Goal: Use online tool/utility: Utilize a website feature to perform a specific function

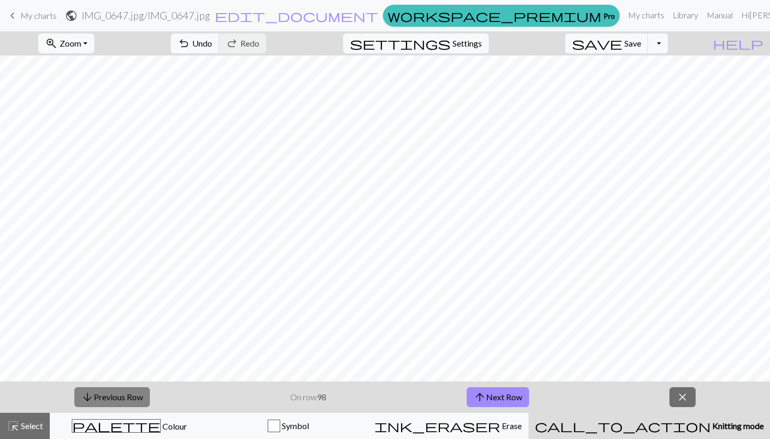
click at [93, 401] on button "arrow_downward Previous Row" at bounding box center [111, 397] width 75 height 20
click at [97, 405] on button "arrow_downward Previous Row" at bounding box center [111, 397] width 75 height 20
click at [483, 400] on span "arrow_upward" at bounding box center [479, 397] width 13 height 15
click at [95, 394] on button "arrow_downward Previous Row" at bounding box center [111, 397] width 75 height 20
click at [104, 397] on button "arrow_downward Previous Row" at bounding box center [111, 397] width 75 height 20
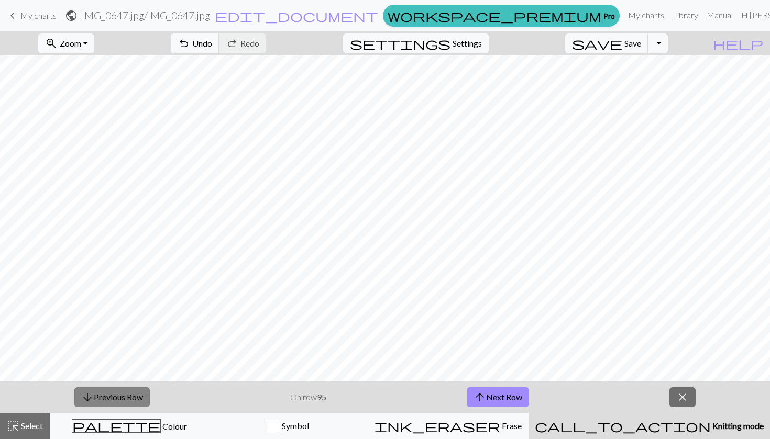
click at [104, 399] on button "arrow_downward Previous Row" at bounding box center [111, 397] width 75 height 20
click at [95, 393] on button "arrow_downward Previous Row" at bounding box center [111, 397] width 75 height 20
click at [95, 392] on button "arrow_downward Previous Row" at bounding box center [111, 397] width 75 height 20
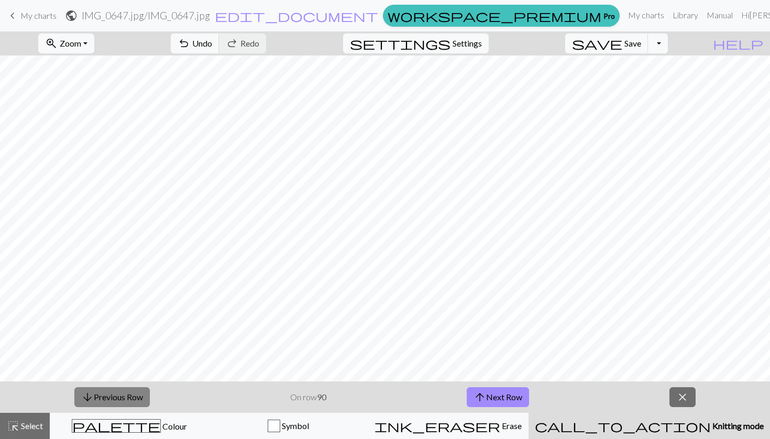
click at [110, 397] on button "arrow_downward Previous Row" at bounding box center [111, 397] width 75 height 20
click at [487, 396] on button "arrow_upward Next Row" at bounding box center [498, 397] width 62 height 20
click at [110, 395] on button "arrow_downward Previous Row" at bounding box center [111, 397] width 75 height 20
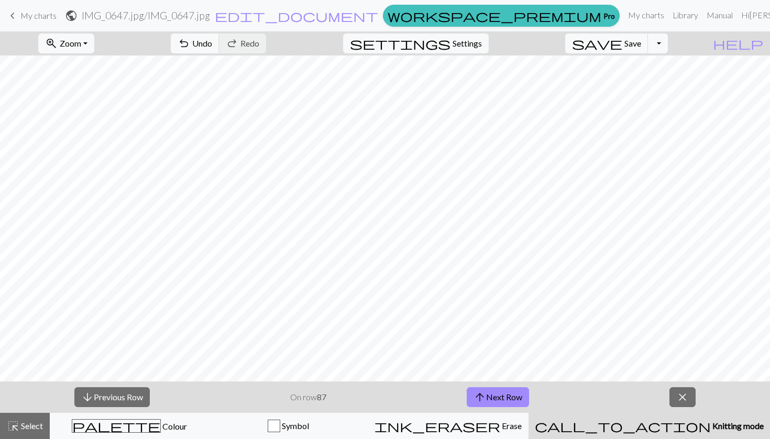
click at [127, 411] on div "arrow_downward Previous Row On row 87 arrow_upward Next Row close" at bounding box center [385, 397] width 770 height 31
click at [114, 405] on button "arrow_downward Previous Row" at bounding box center [111, 397] width 75 height 20
click at [113, 397] on button "arrow_downward Previous Row" at bounding box center [111, 397] width 75 height 20
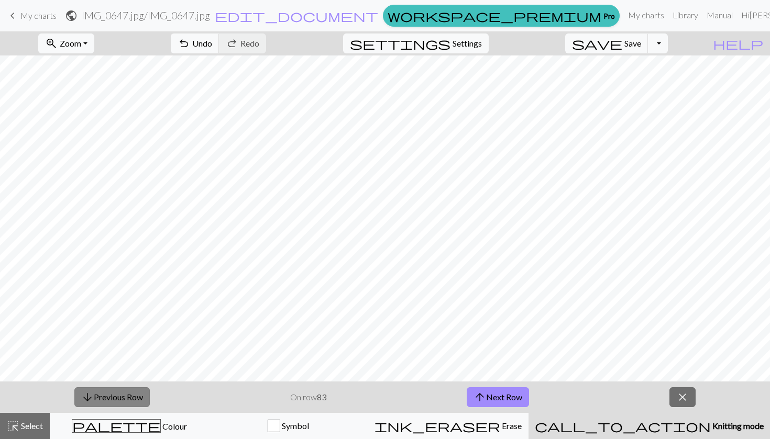
click at [129, 394] on button "arrow_downward Previous Row" at bounding box center [111, 397] width 75 height 20
click at [128, 397] on button "arrow_downward Previous Row" at bounding box center [111, 397] width 75 height 20
click at [120, 396] on button "arrow_downward Previous Row" at bounding box center [111, 397] width 75 height 20
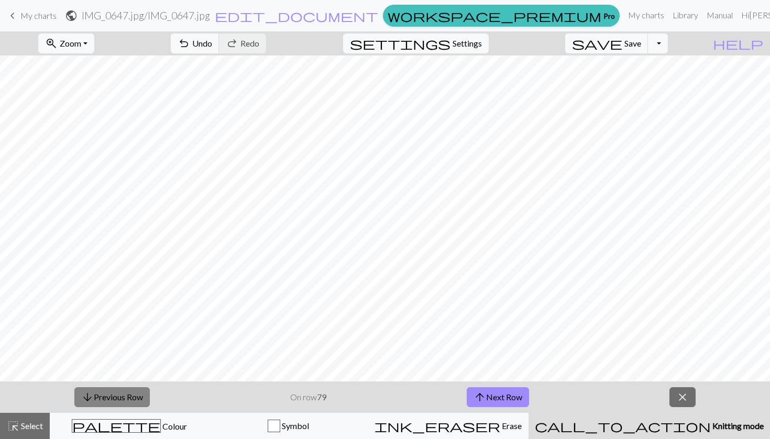
click at [120, 396] on button "arrow_downward Previous Row" at bounding box center [111, 397] width 75 height 20
click at [139, 400] on button "arrow_downward Previous Row" at bounding box center [111, 397] width 75 height 20
click at [108, 393] on button "arrow_downward Previous Row" at bounding box center [111, 397] width 75 height 20
click at [136, 395] on button "arrow_downward Previous Row" at bounding box center [111, 397] width 75 height 20
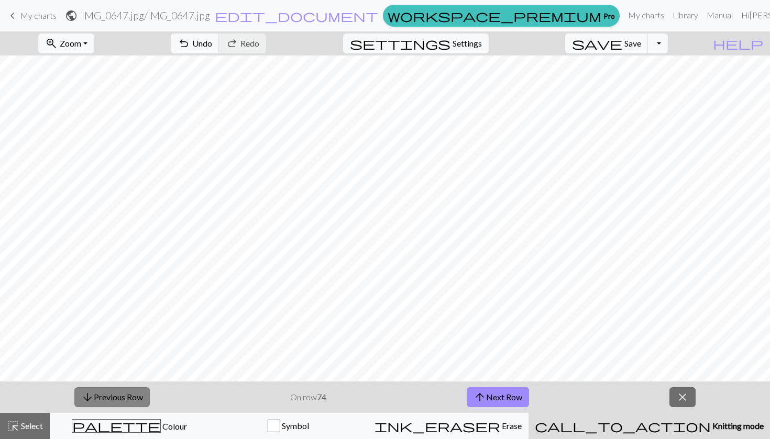
click at [136, 395] on button "arrow_downward Previous Row" at bounding box center [111, 397] width 75 height 20
click at [94, 41] on button "zoom_in Zoom Zoom" at bounding box center [66, 44] width 56 height 20
click at [90, 62] on button "Fit all" at bounding box center [80, 66] width 83 height 17
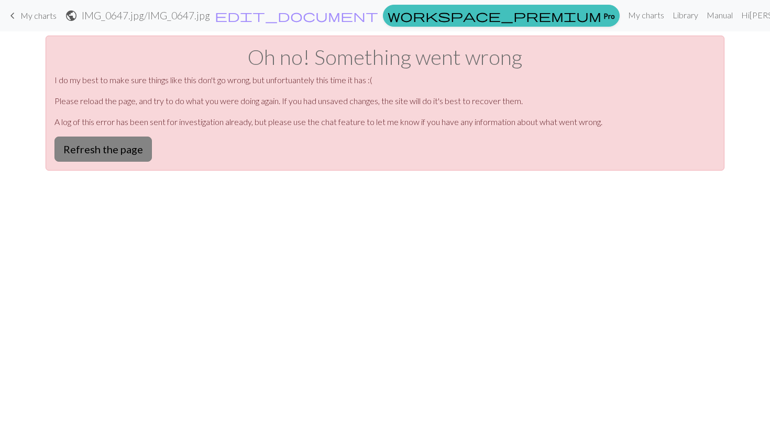
click at [71, 145] on button "Refresh the page" at bounding box center [102, 149] width 97 height 25
